Goal: Task Accomplishment & Management: Manage account settings

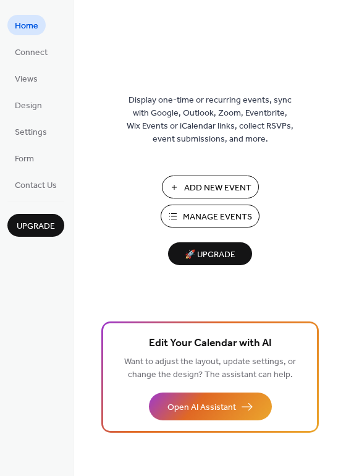
click at [205, 183] on span "Add New Event" at bounding box center [217, 188] width 67 height 13
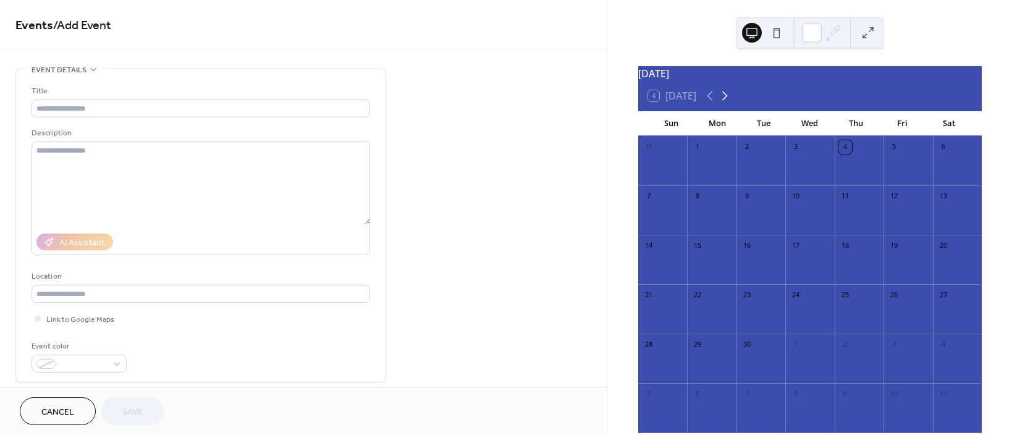
click at [728, 101] on icon at bounding box center [725, 95] width 6 height 9
click at [704, 103] on icon at bounding box center [709, 95] width 15 height 15
click at [892, 156] on div "3" at bounding box center [907, 146] width 49 height 20
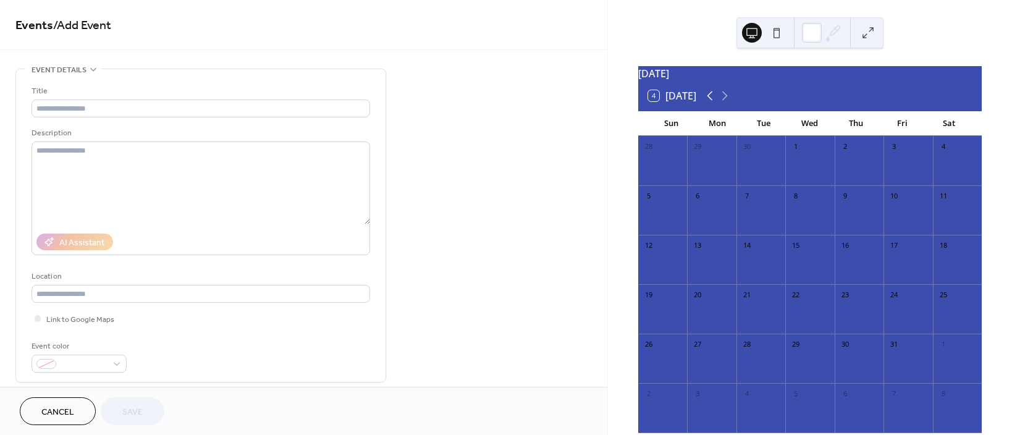
click at [707, 101] on icon at bounding box center [709, 95] width 15 height 15
click at [729, 96] on icon at bounding box center [724, 95] width 15 height 15
click at [891, 172] on div at bounding box center [907, 168] width 49 height 25
